Goal: Task Accomplishment & Management: Use online tool/utility

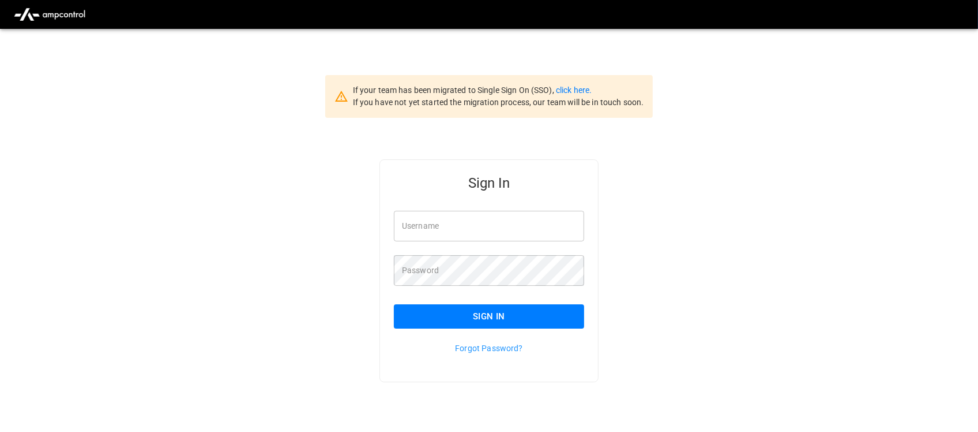
type input "**********"
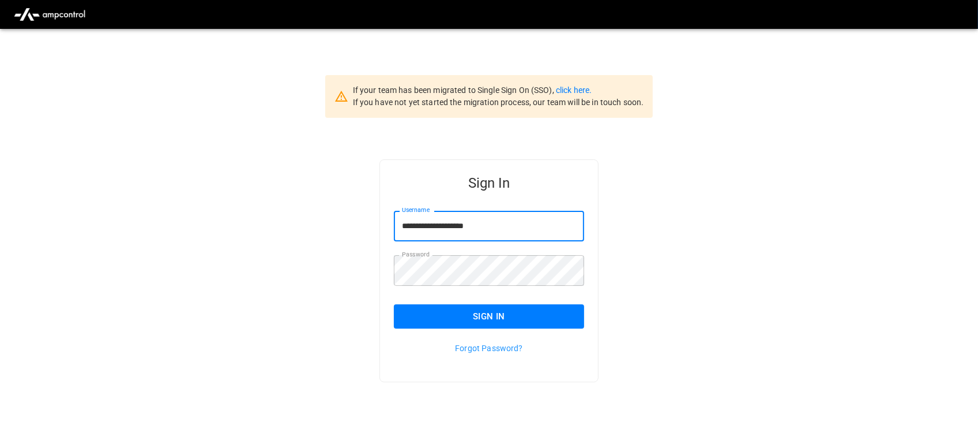
click at [517, 228] on input "**********" at bounding box center [489, 226] width 190 height 31
click at [494, 312] on button "Sign In" at bounding box center [489, 316] width 190 height 24
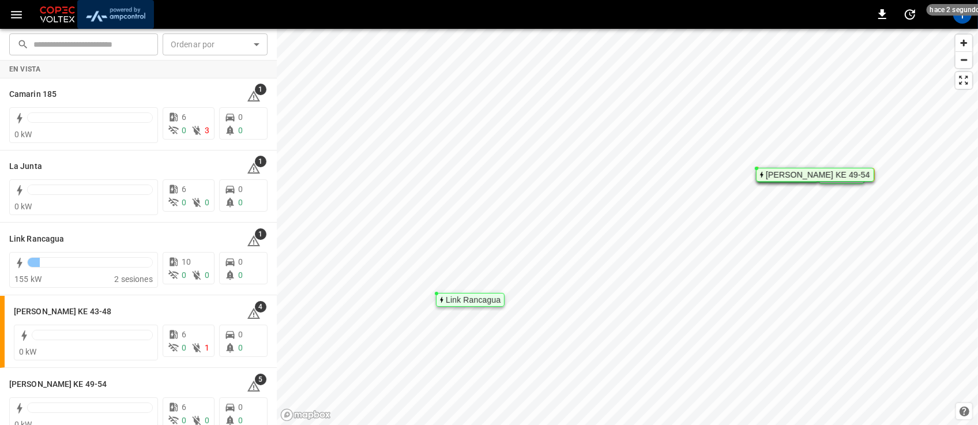
click at [116, 10] on img "menu" at bounding box center [115, 14] width 67 height 22
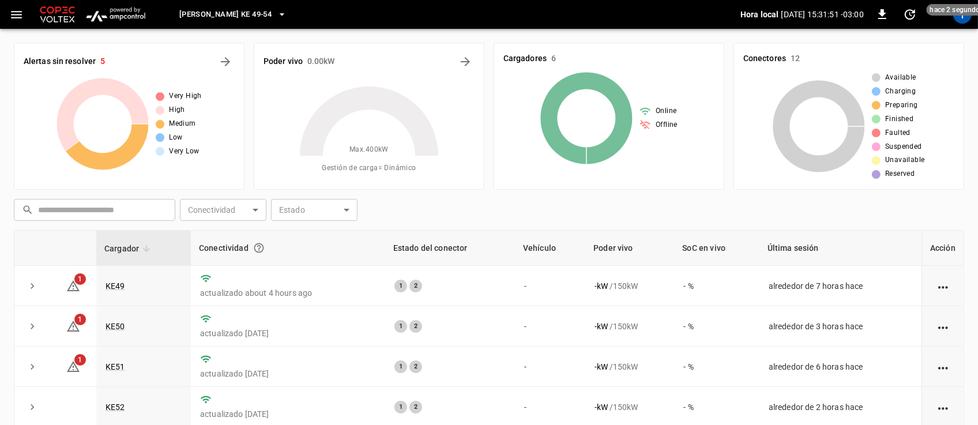
click at [276, 13] on icon "button" at bounding box center [282, 15] width 12 height 12
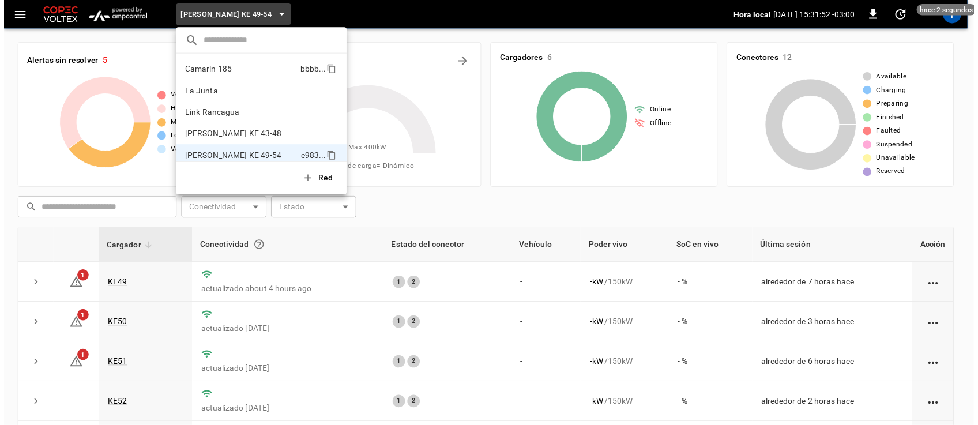
scroll to position [9, 0]
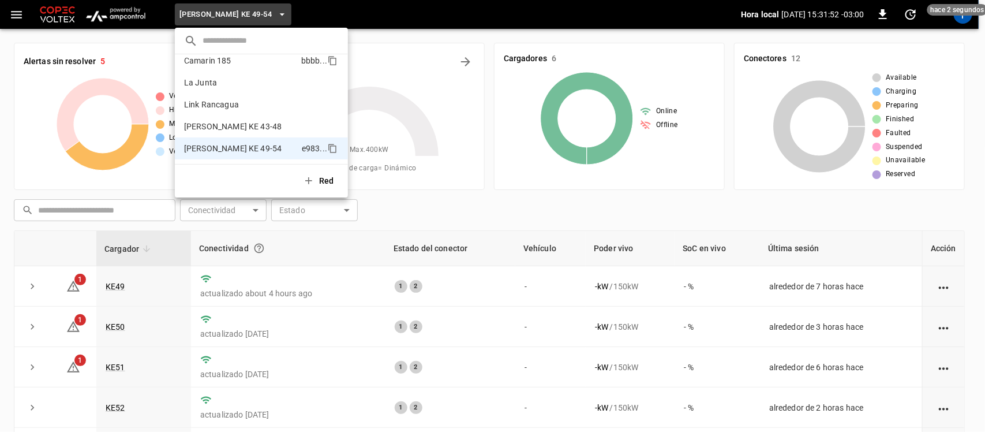
click at [248, 62] on p "Camarin 185" at bounding box center [240, 61] width 112 height 12
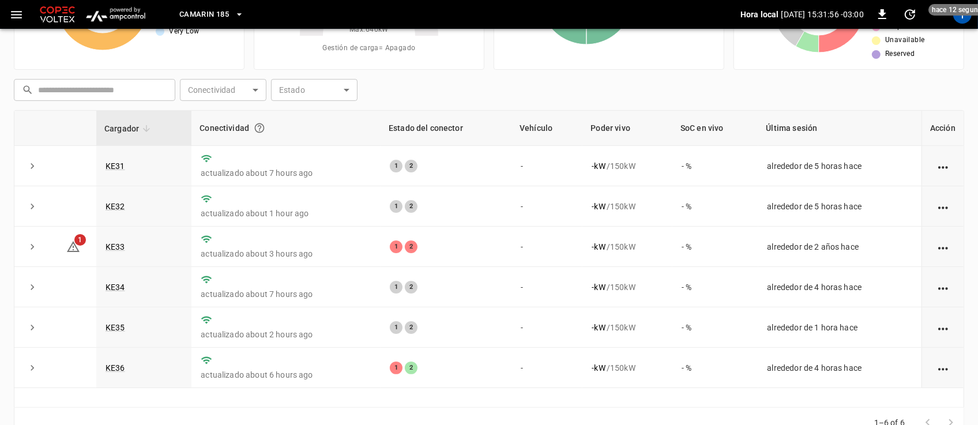
scroll to position [121, 0]
click at [107, 367] on link "KE36" at bounding box center [115, 367] width 24 height 14
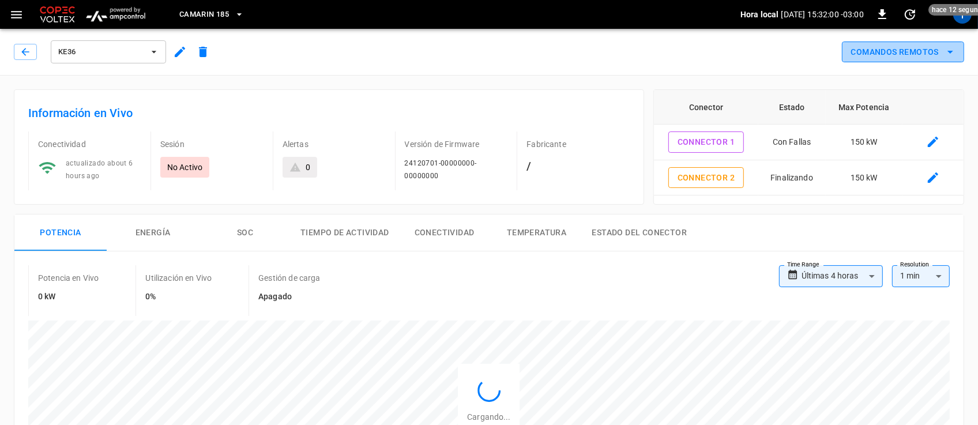
click at [956, 55] on icon "remote commands options" at bounding box center [951, 52] width 14 height 14
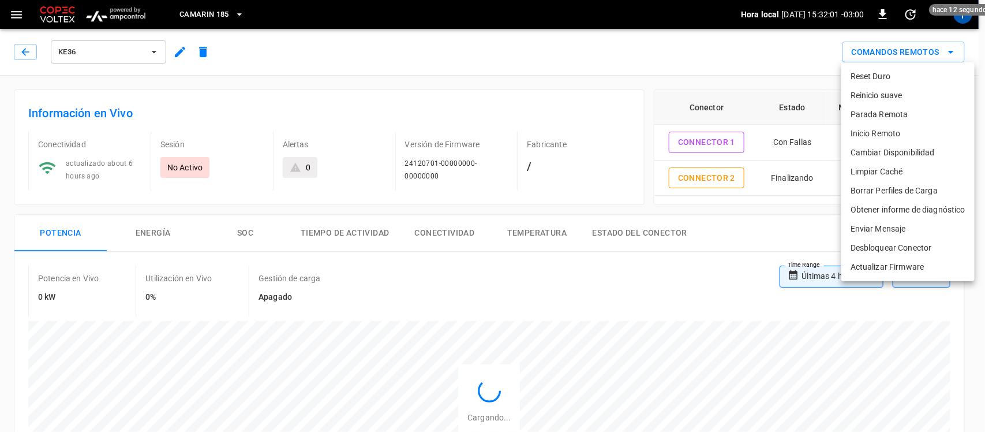
click at [901, 71] on li "Reset Duro" at bounding box center [907, 76] width 133 height 19
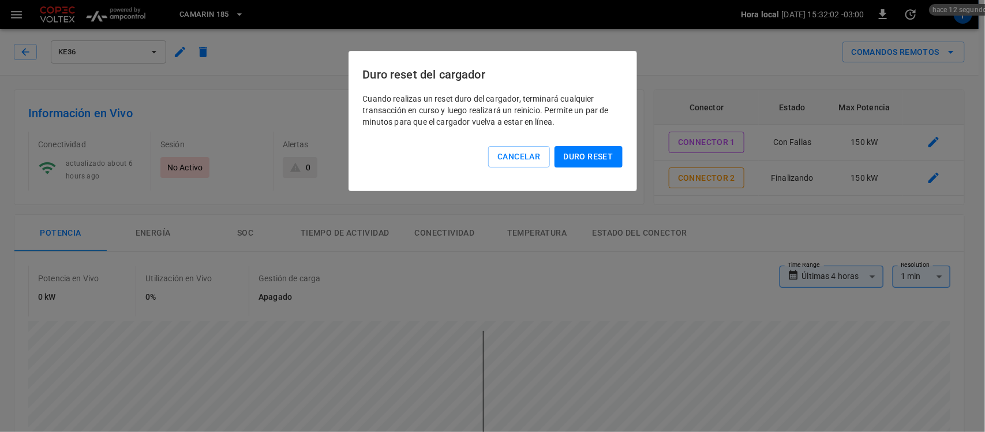
click at [582, 155] on button "Duro reset" at bounding box center [588, 156] width 68 height 21
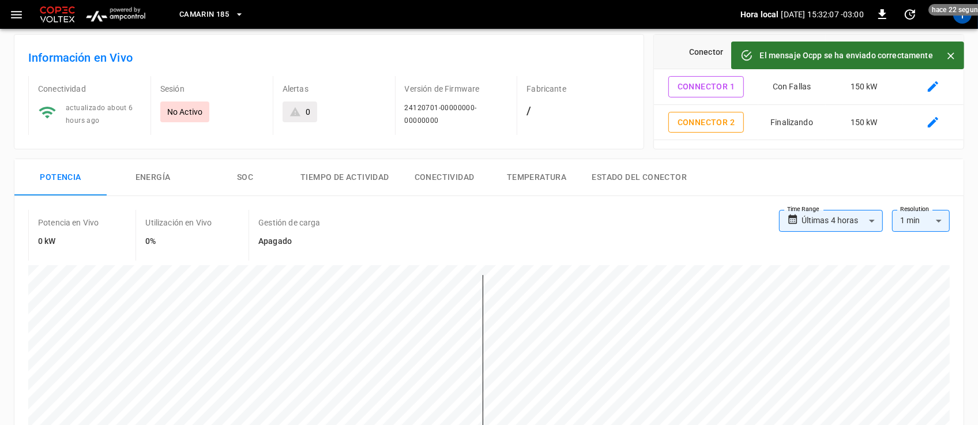
scroll to position [29, 0]
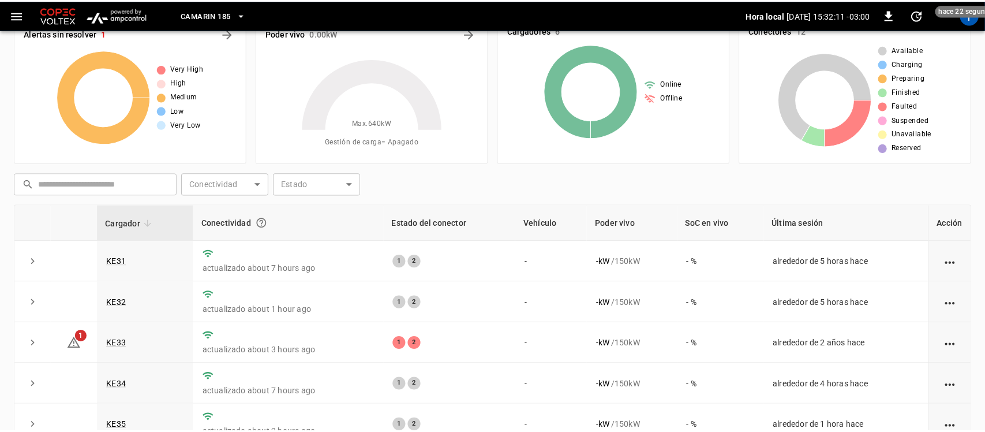
scroll to position [121, 0]
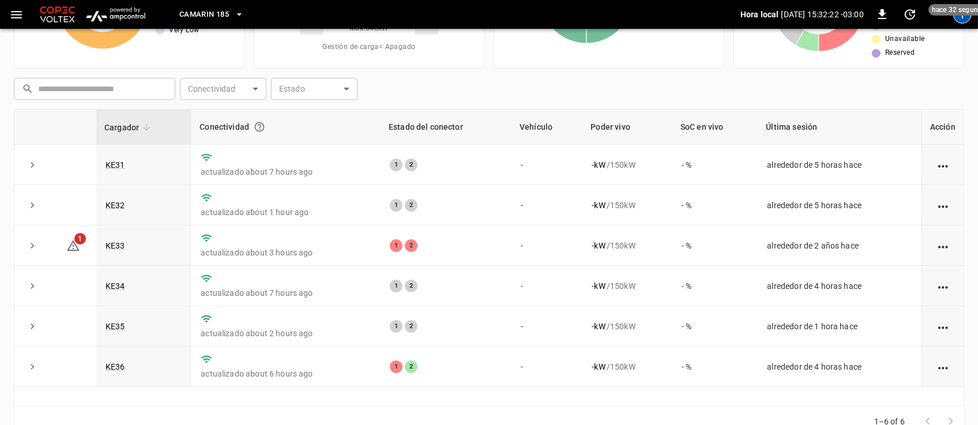
click at [965, 18] on div "T" at bounding box center [963, 14] width 18 height 18
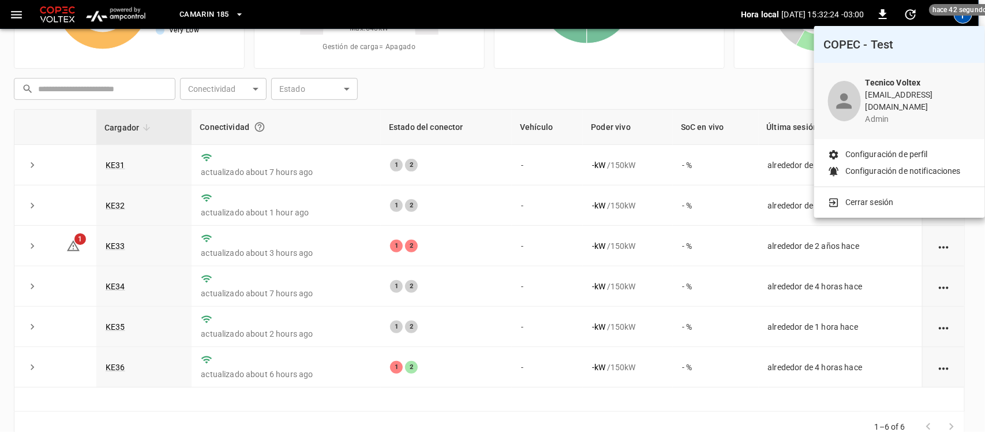
click at [887, 196] on p "Cerrar sesión" at bounding box center [869, 202] width 48 height 12
